Goal: Information Seeking & Learning: Learn about a topic

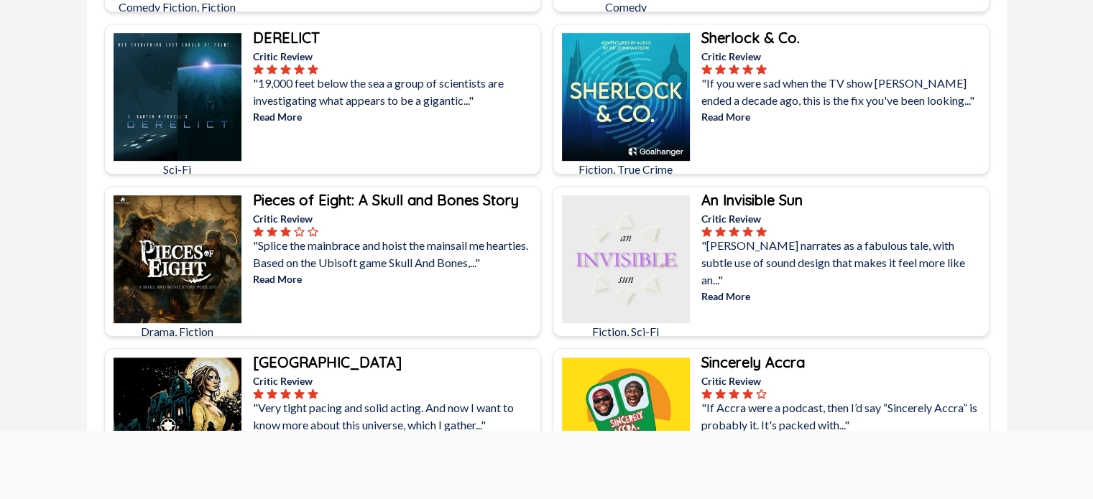
scroll to position [703, 0]
click at [285, 276] on p "Read More" at bounding box center [395, 278] width 285 height 15
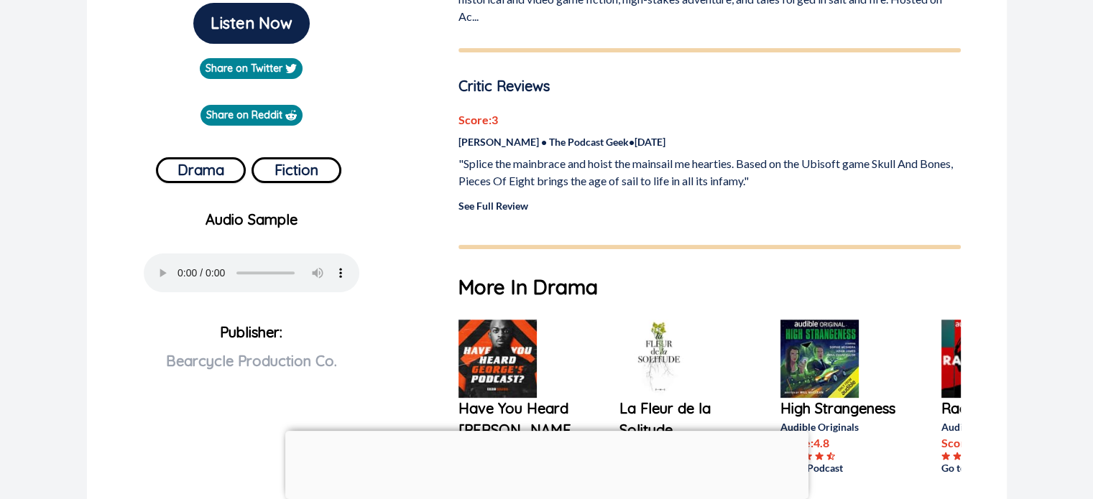
scroll to position [414, 0]
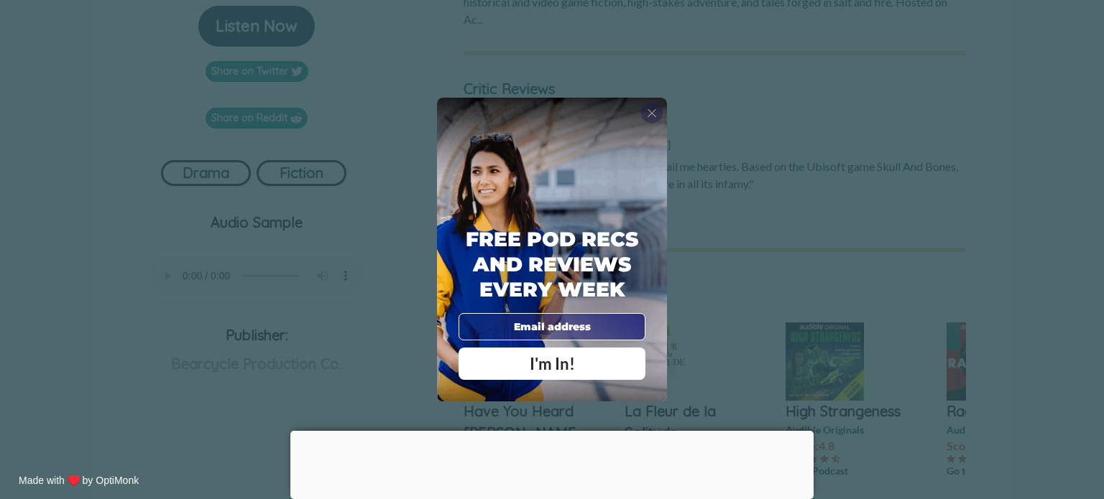
click at [658, 115] on div "X" at bounding box center [652, 113] width 22 height 22
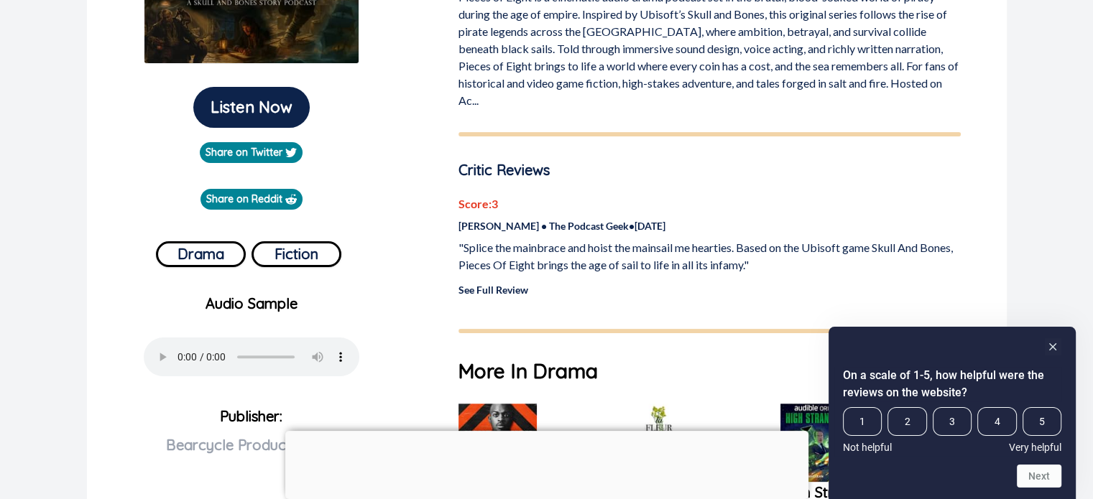
scroll to position [336, 0]
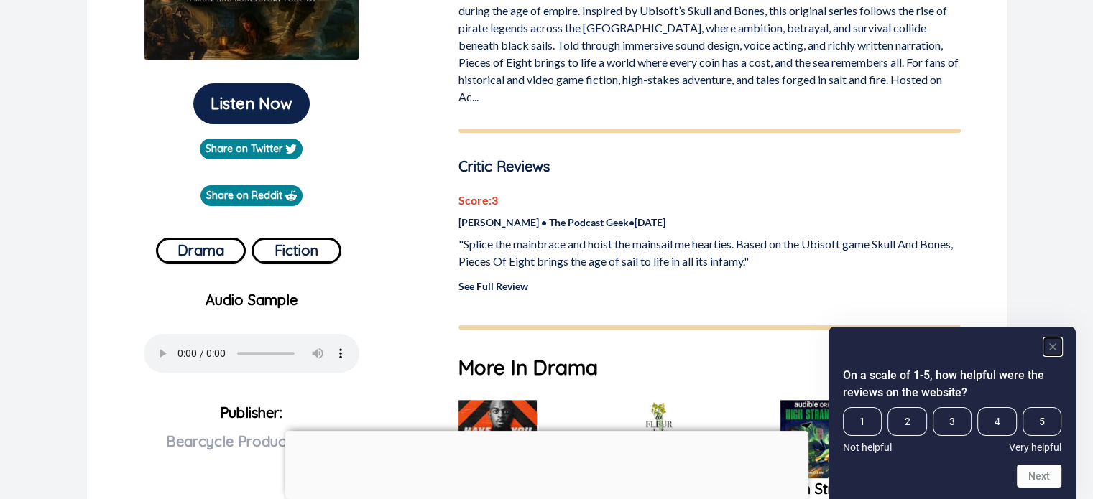
click at [1055, 341] on rect "Hide survey" at bounding box center [1052, 346] width 17 height 17
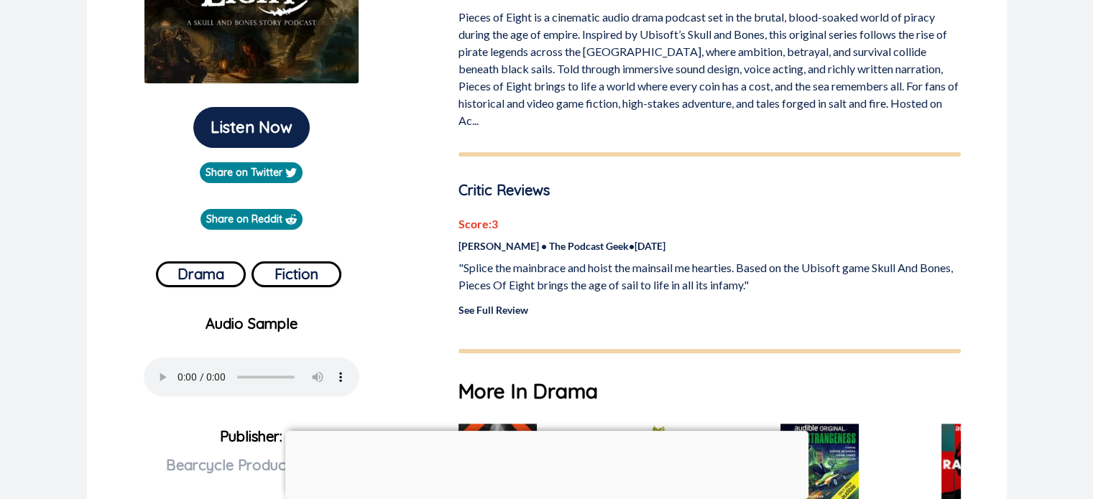
scroll to position [0, 0]
